Goal: Task Accomplishment & Management: Use online tool/utility

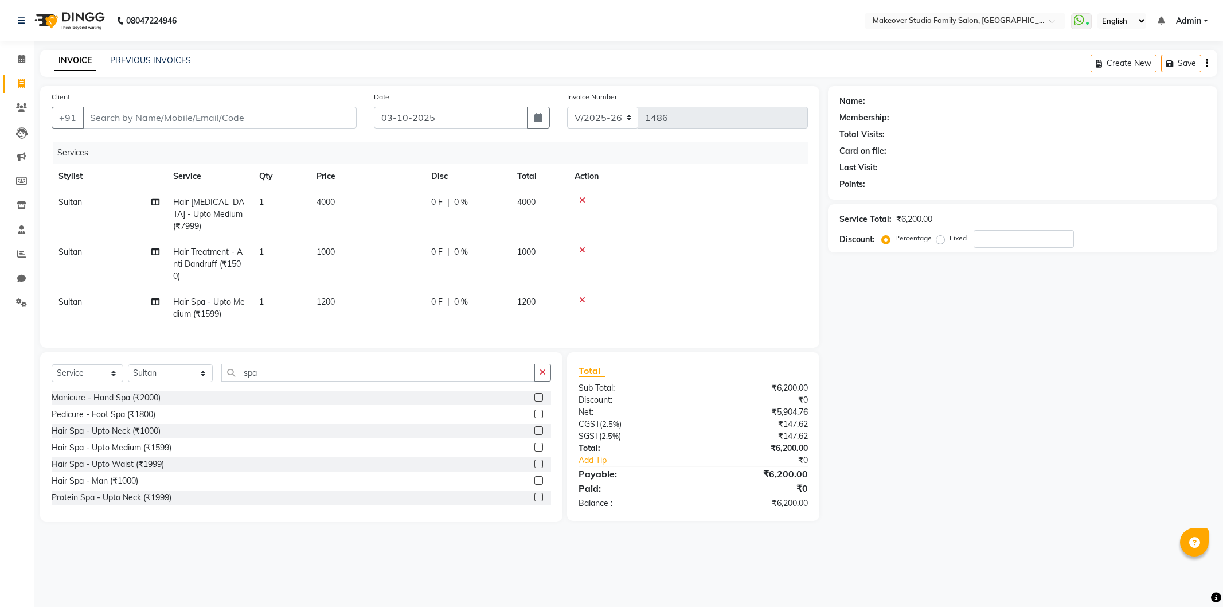
select select "6089"
select select "service"
select select "93079"
click at [140, 112] on input "Client" at bounding box center [220, 118] width 274 height 22
type input "7"
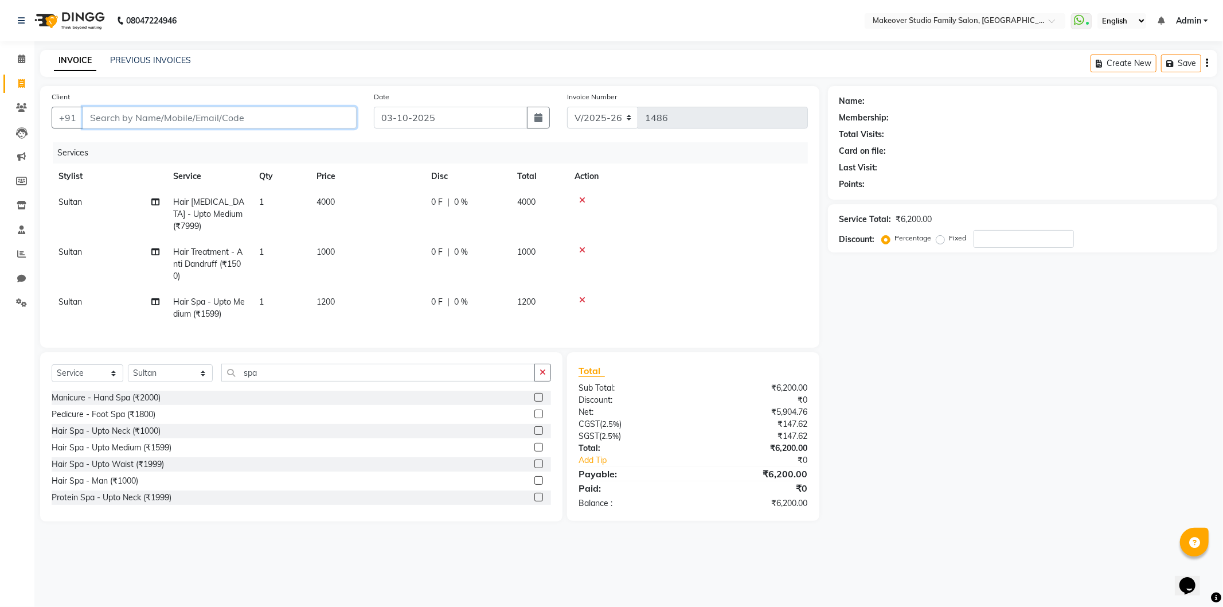
type input "0"
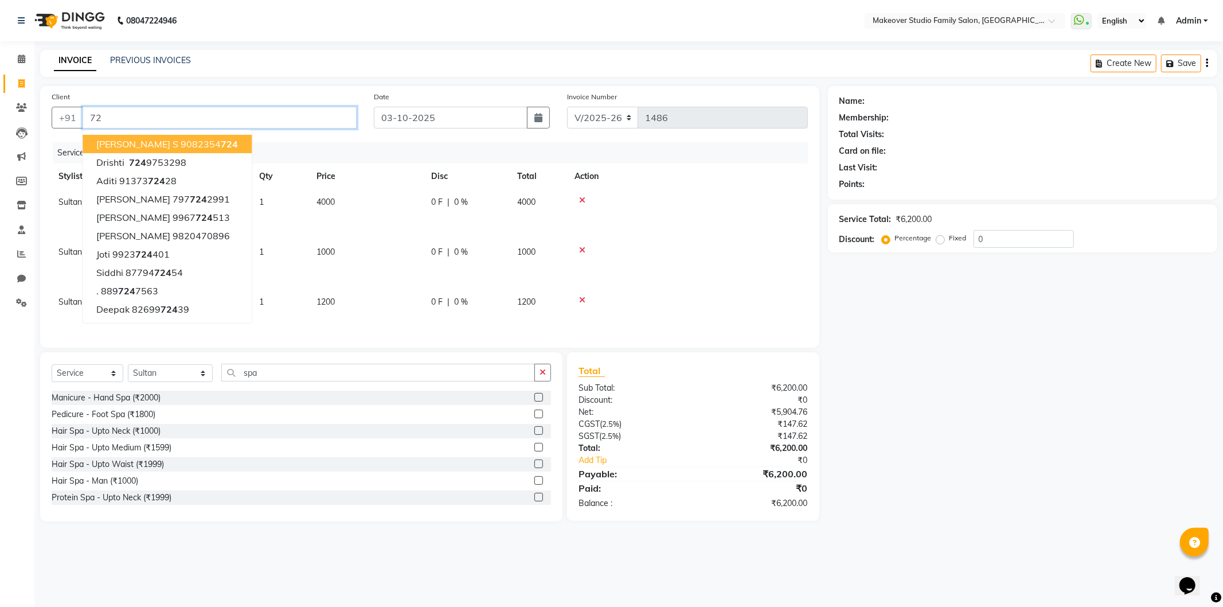
type input "7"
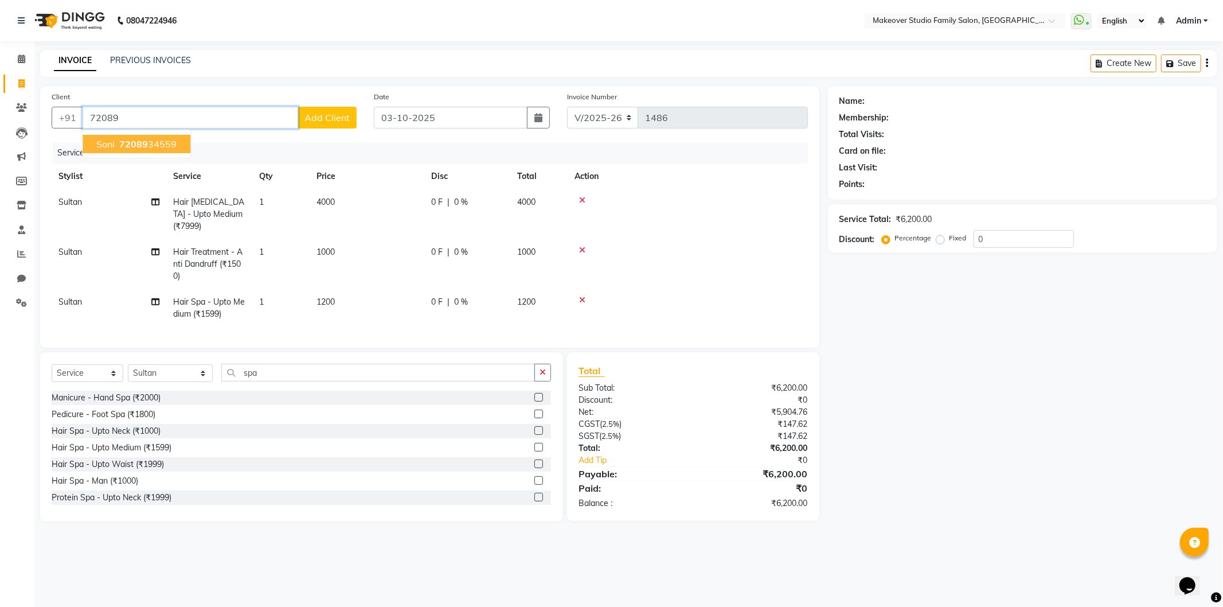
click at [130, 144] on span "72089" at bounding box center [133, 143] width 29 height 11
type input "7208934559"
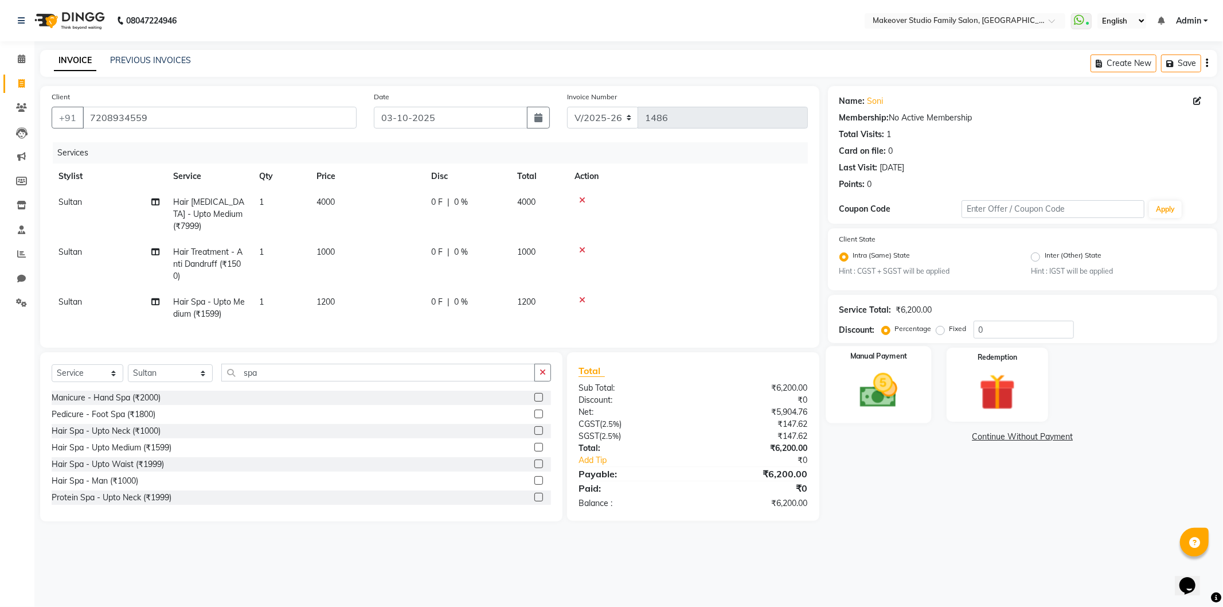
click at [914, 411] on div "Manual Payment" at bounding box center [879, 384] width 106 height 77
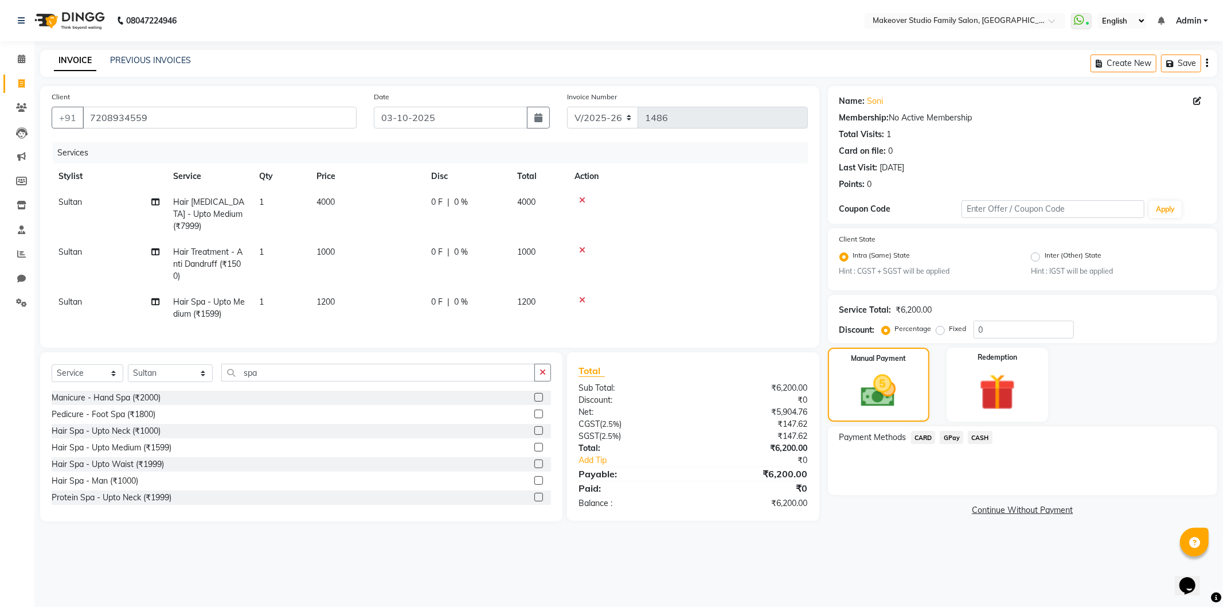
click at [950, 437] on span "GPay" at bounding box center [952, 437] width 24 height 13
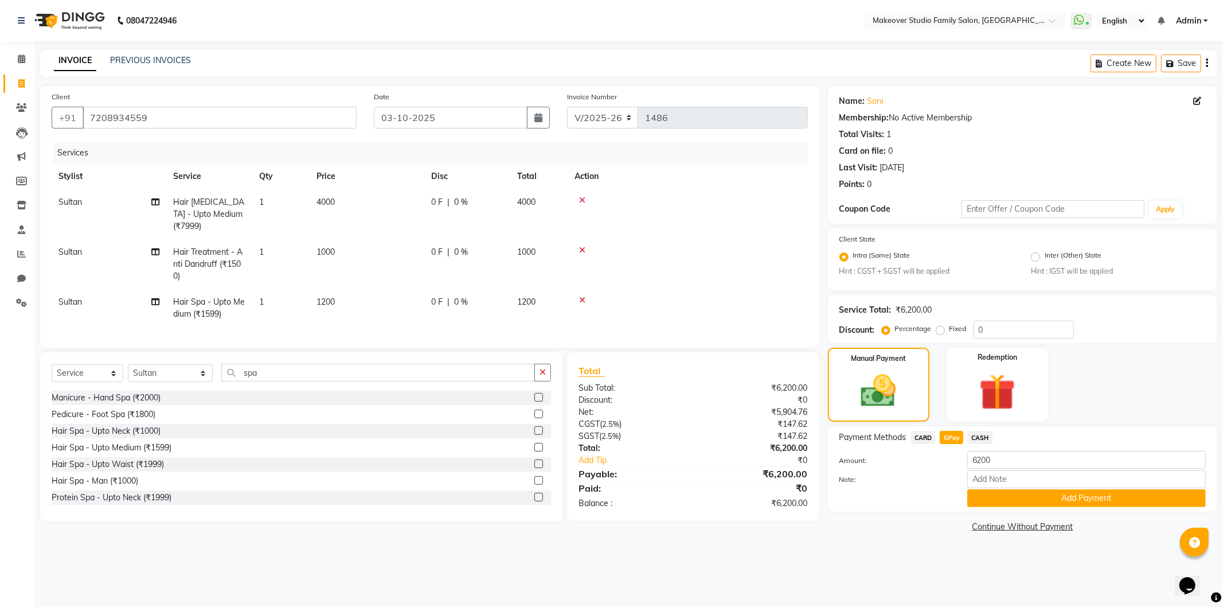
click at [1095, 508] on div "Payment Methods CARD GPay CASH Amount: 6200 Note: Add Payment" at bounding box center [1022, 468] width 389 height 85
click at [1091, 495] on button "Add Payment" at bounding box center [1086, 498] width 239 height 18
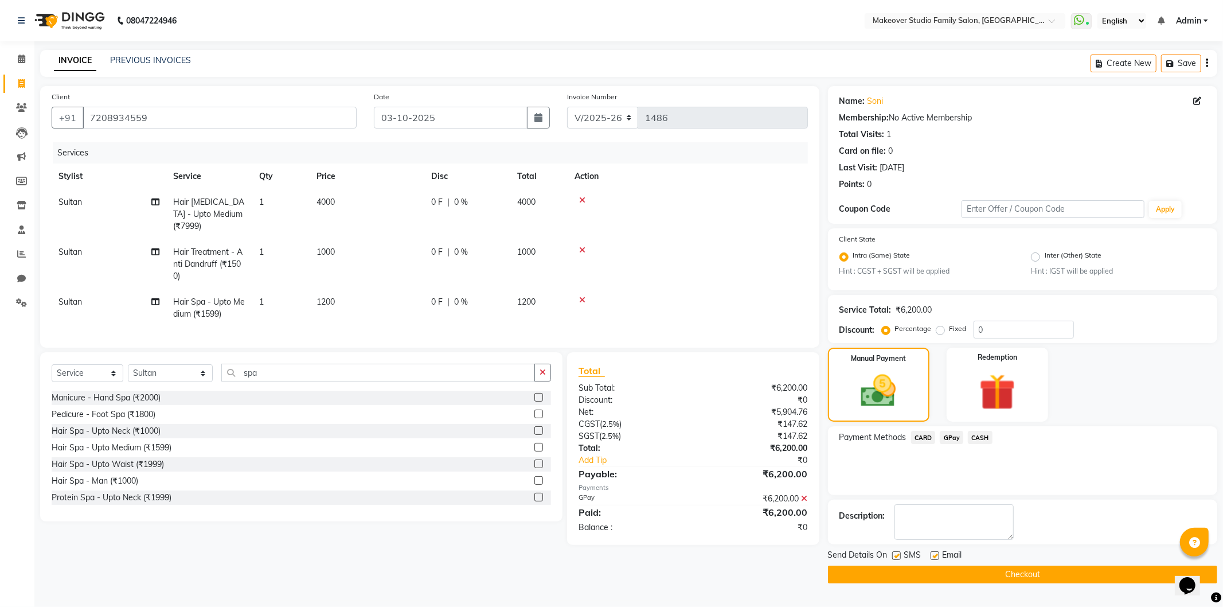
click at [1064, 571] on button "Checkout" at bounding box center [1022, 574] width 389 height 18
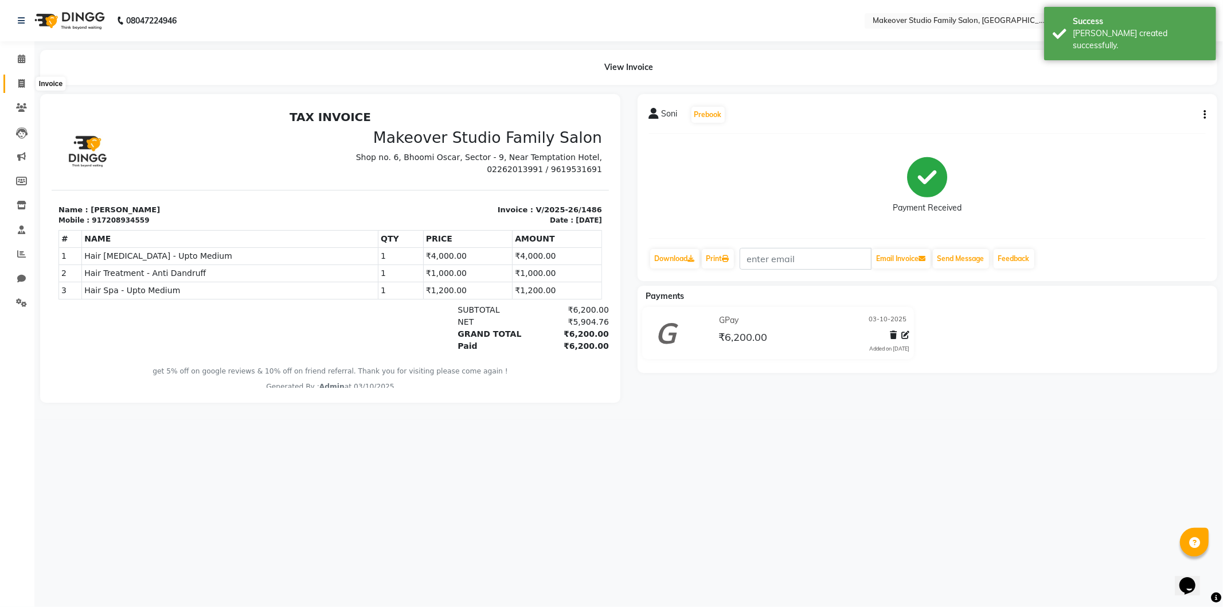
click at [19, 80] on icon at bounding box center [21, 83] width 6 height 9
select select "6089"
select select "service"
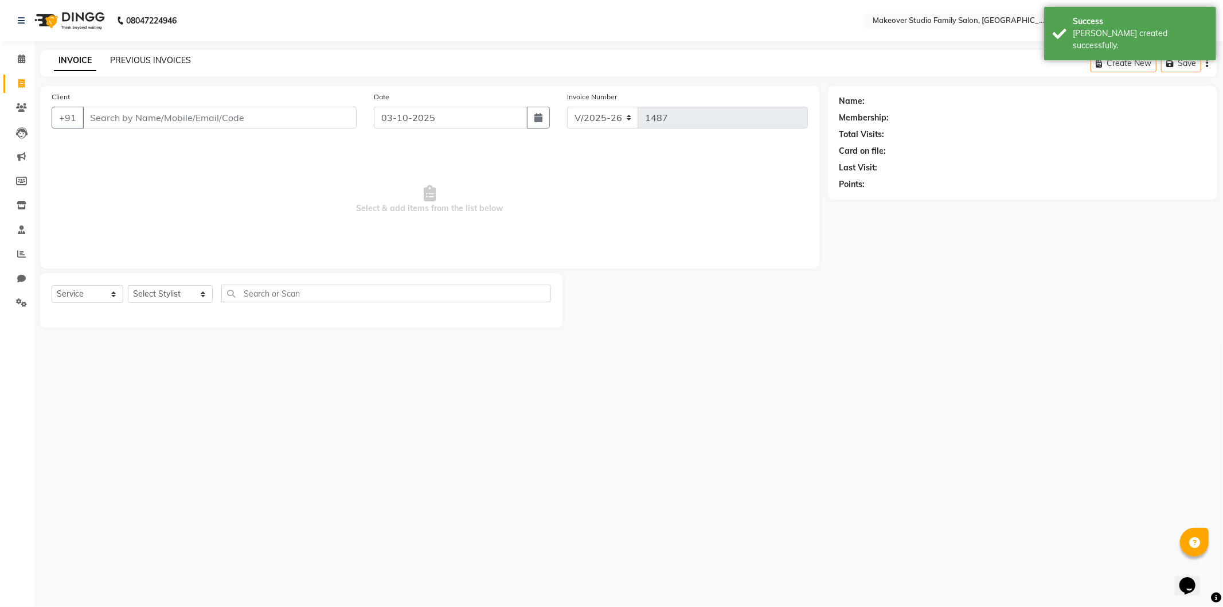
click at [122, 58] on link "PREVIOUS INVOICES" at bounding box center [150, 60] width 81 height 10
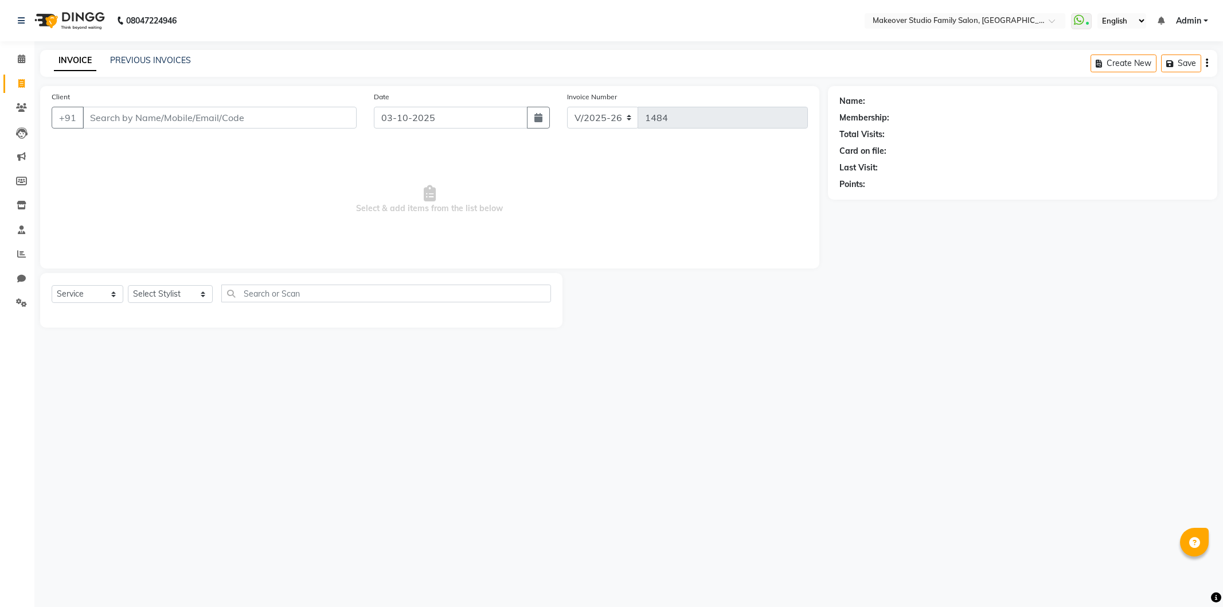
select select "6089"
select select "service"
